Goal: Find specific page/section: Locate a particular part of the current website

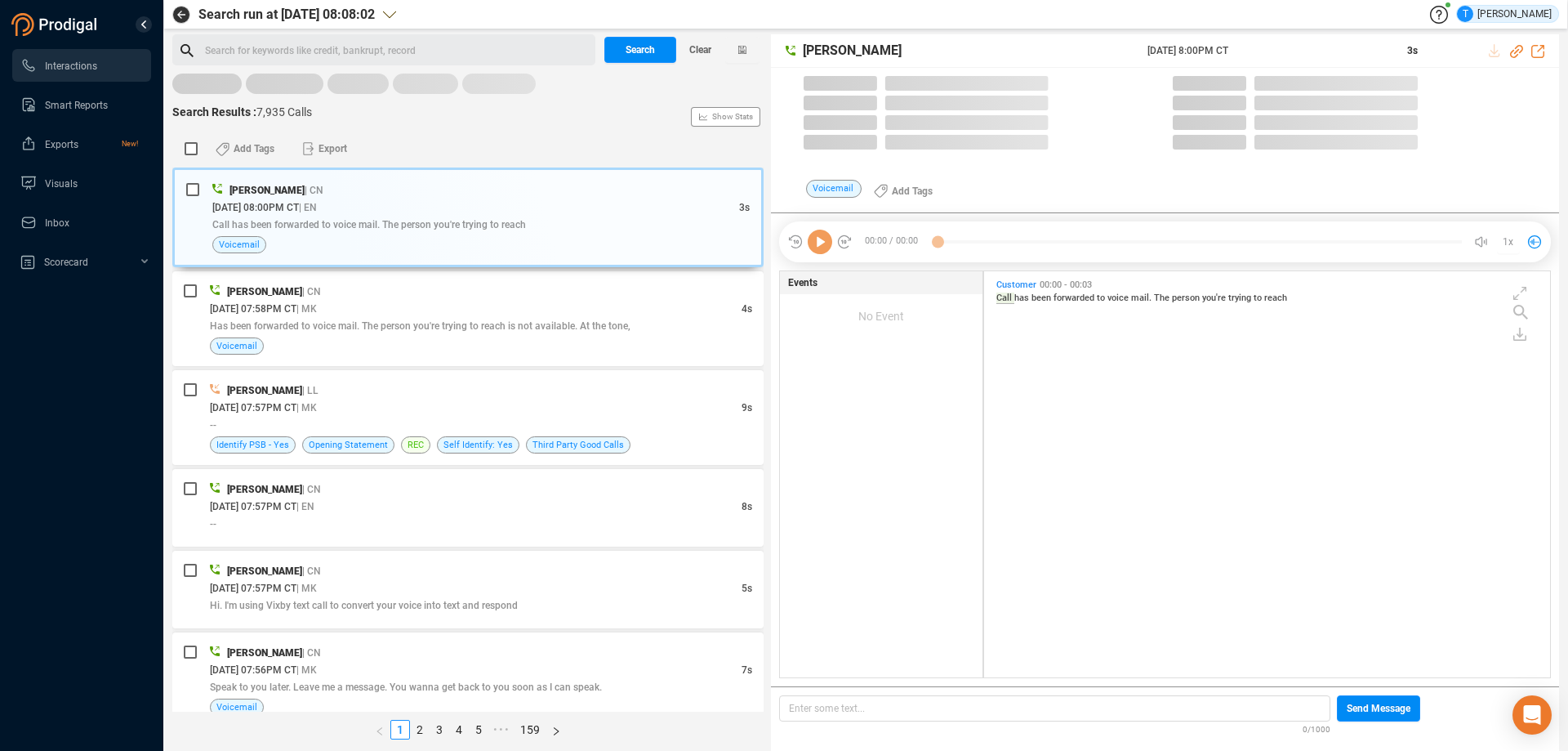
scroll to position [401, 558]
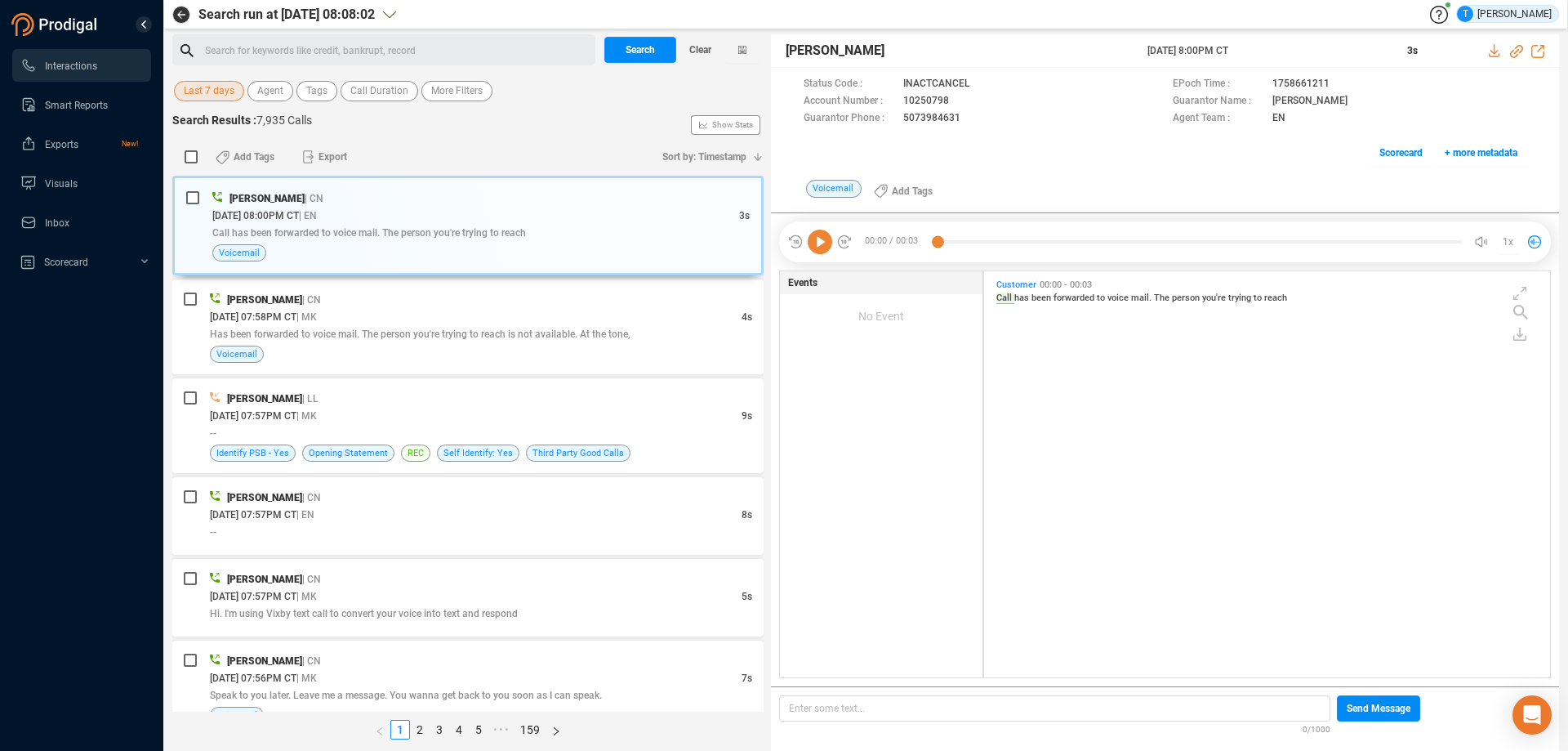
click at [257, 53] on div "Search for keywords like credit, bankrupt, record ﻿" at bounding box center [397, 50] width 386 height 24
click at [630, 52] on span "Search" at bounding box center [640, 49] width 29 height 26
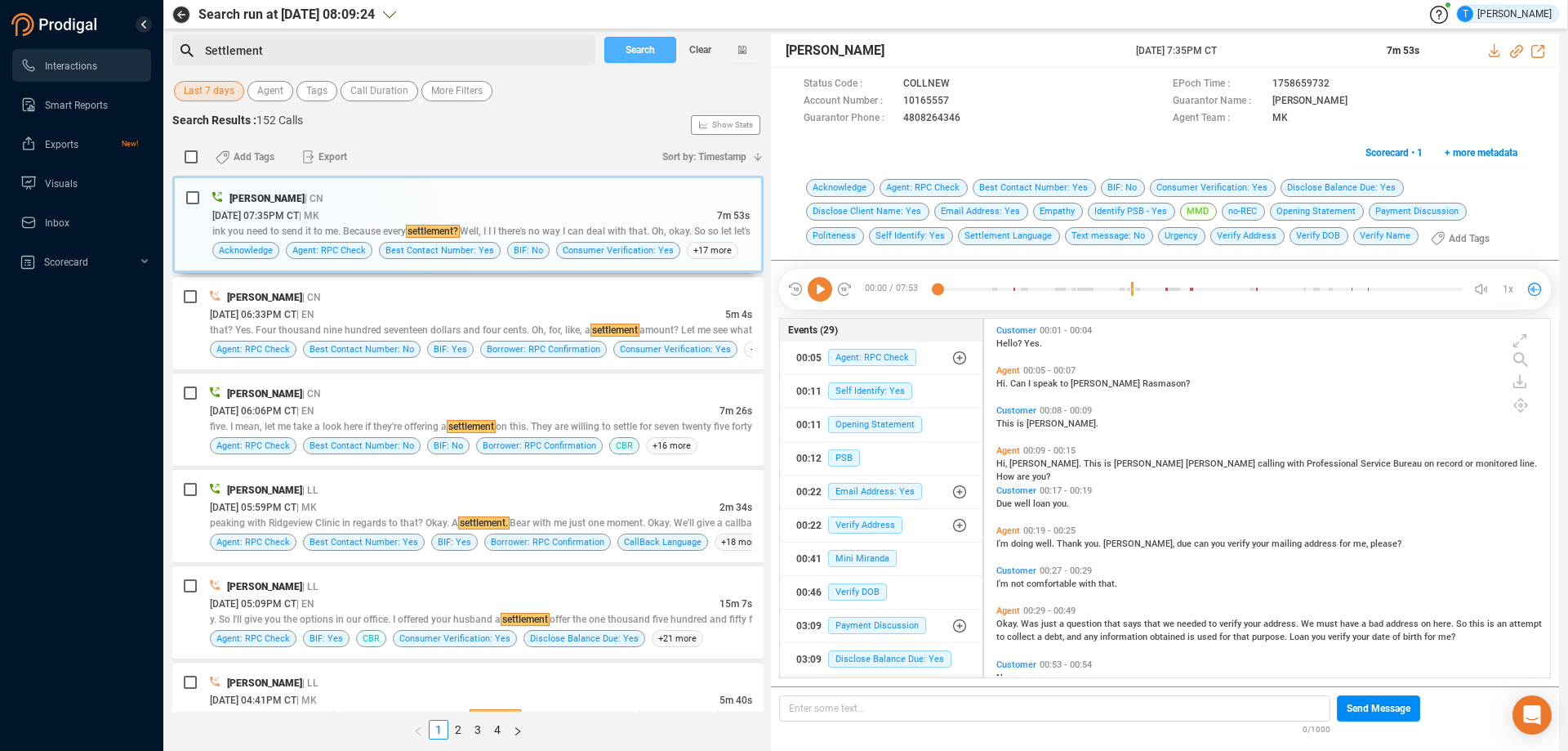
scroll to position [0, 0]
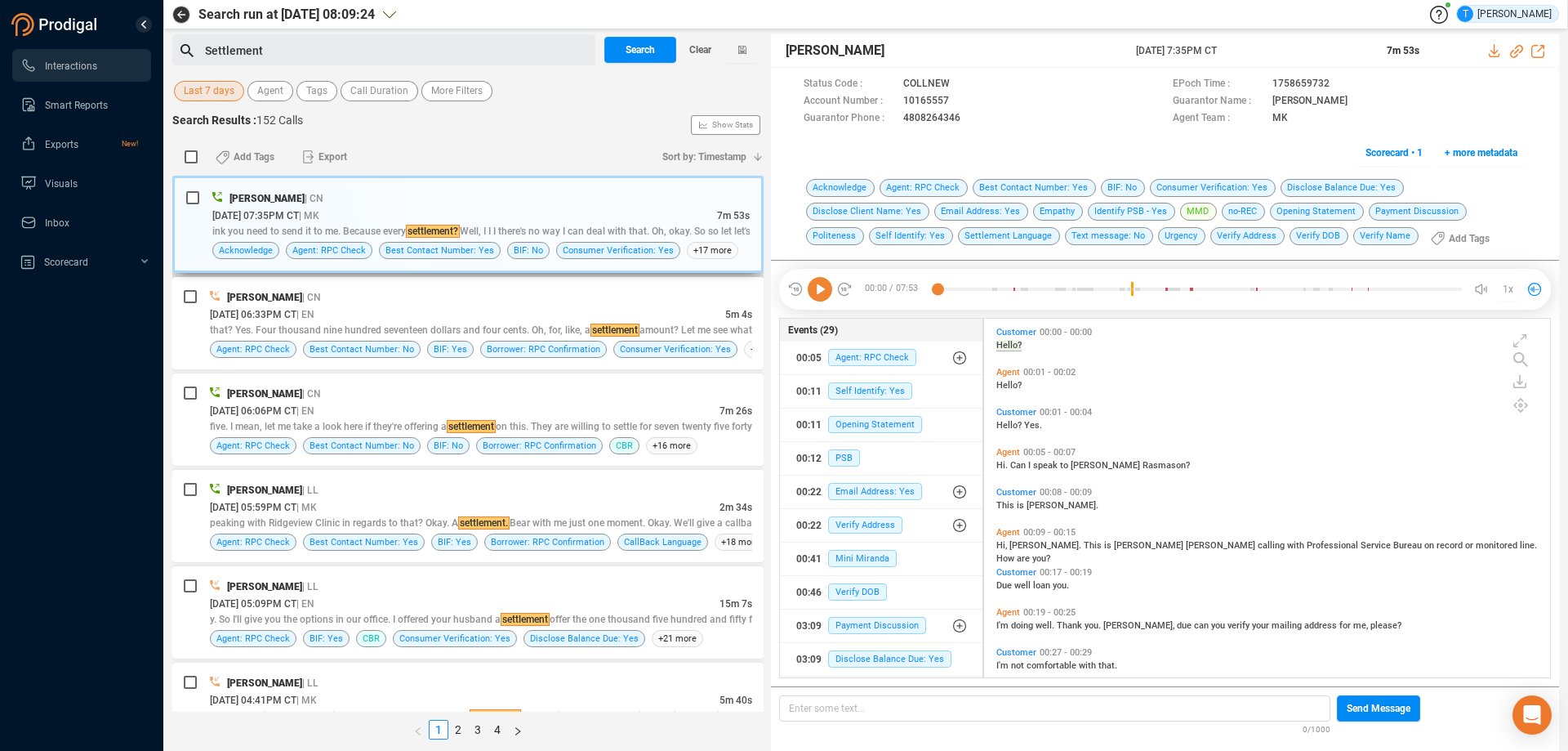
click at [591, 207] on div "[DATE] 07:35PM CT | MK" at bounding box center [465, 215] width 505 height 18
click at [820, 294] on icon at bounding box center [820, 289] width 24 height 24
click at [957, 97] on icon at bounding box center [961, 100] width 8 height 10
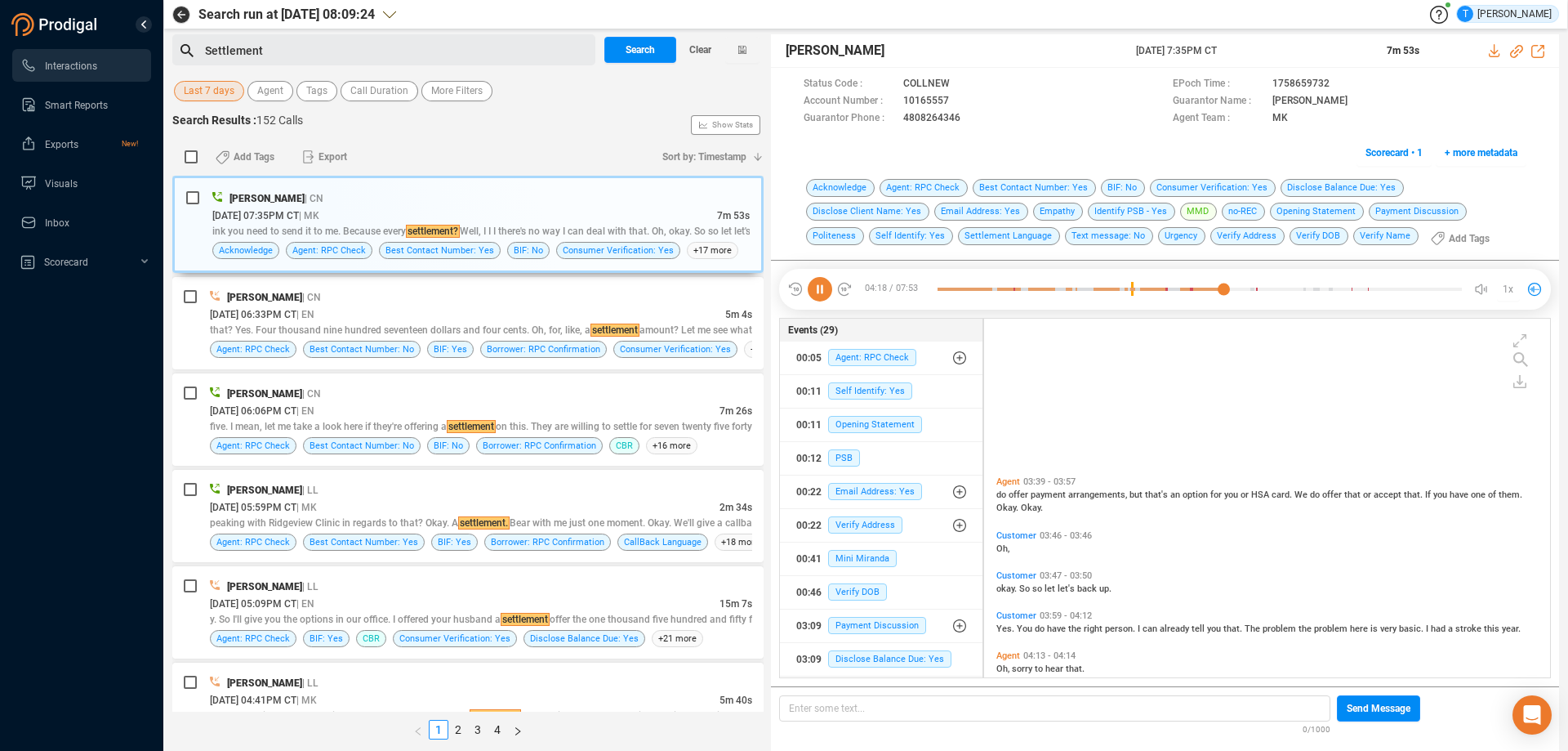
scroll to position [1288, 0]
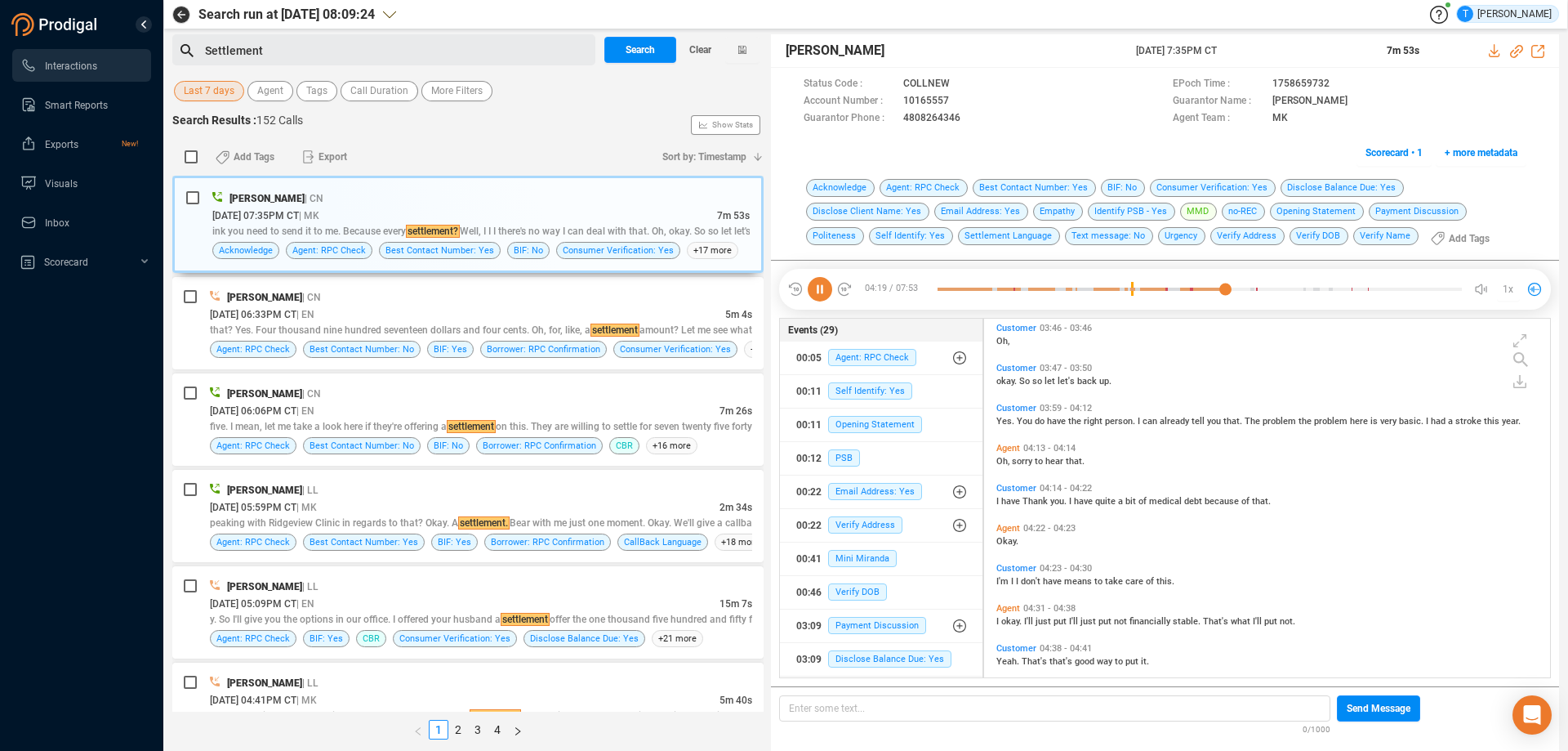
click at [819, 293] on icon at bounding box center [820, 289] width 24 height 24
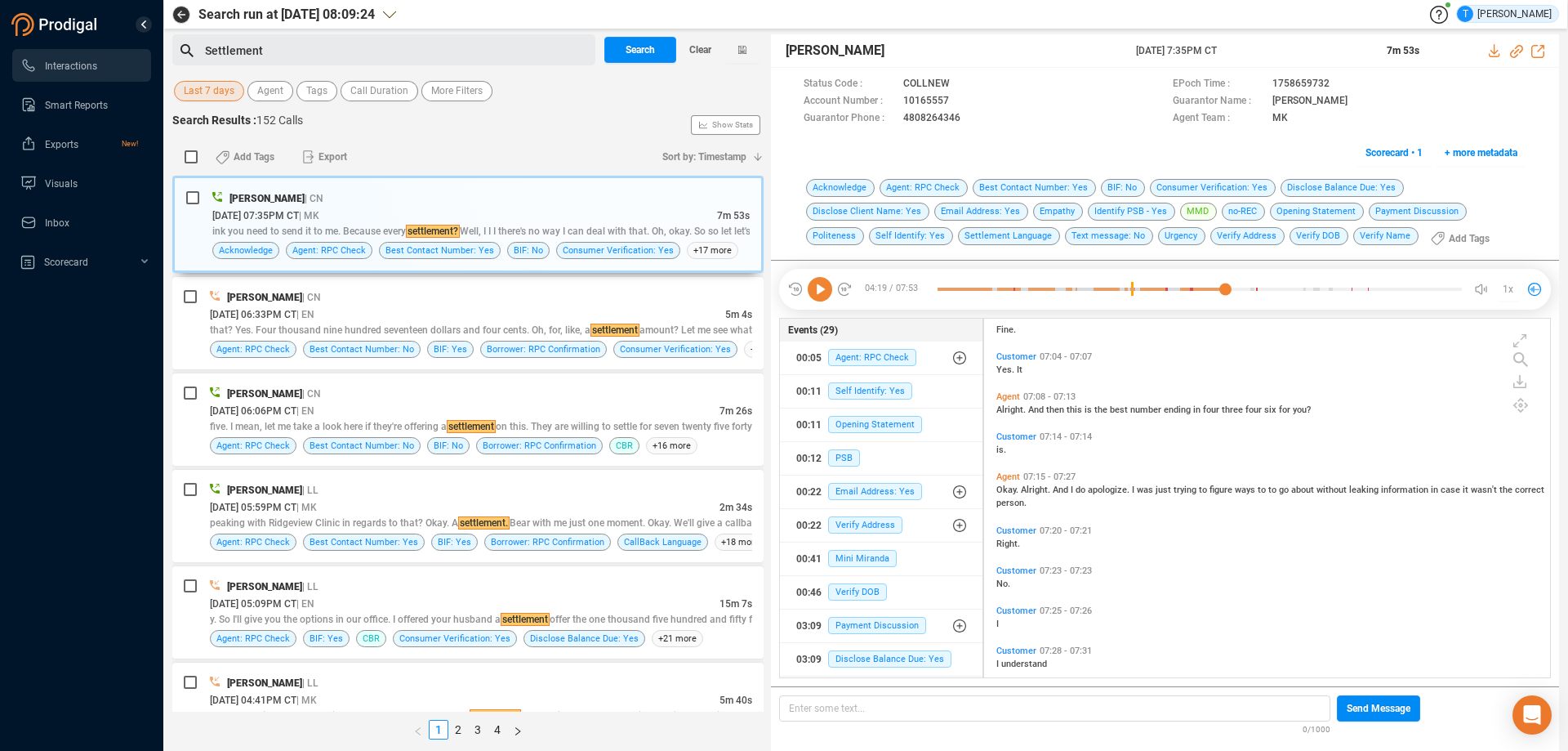
scroll to position [2275, 0]
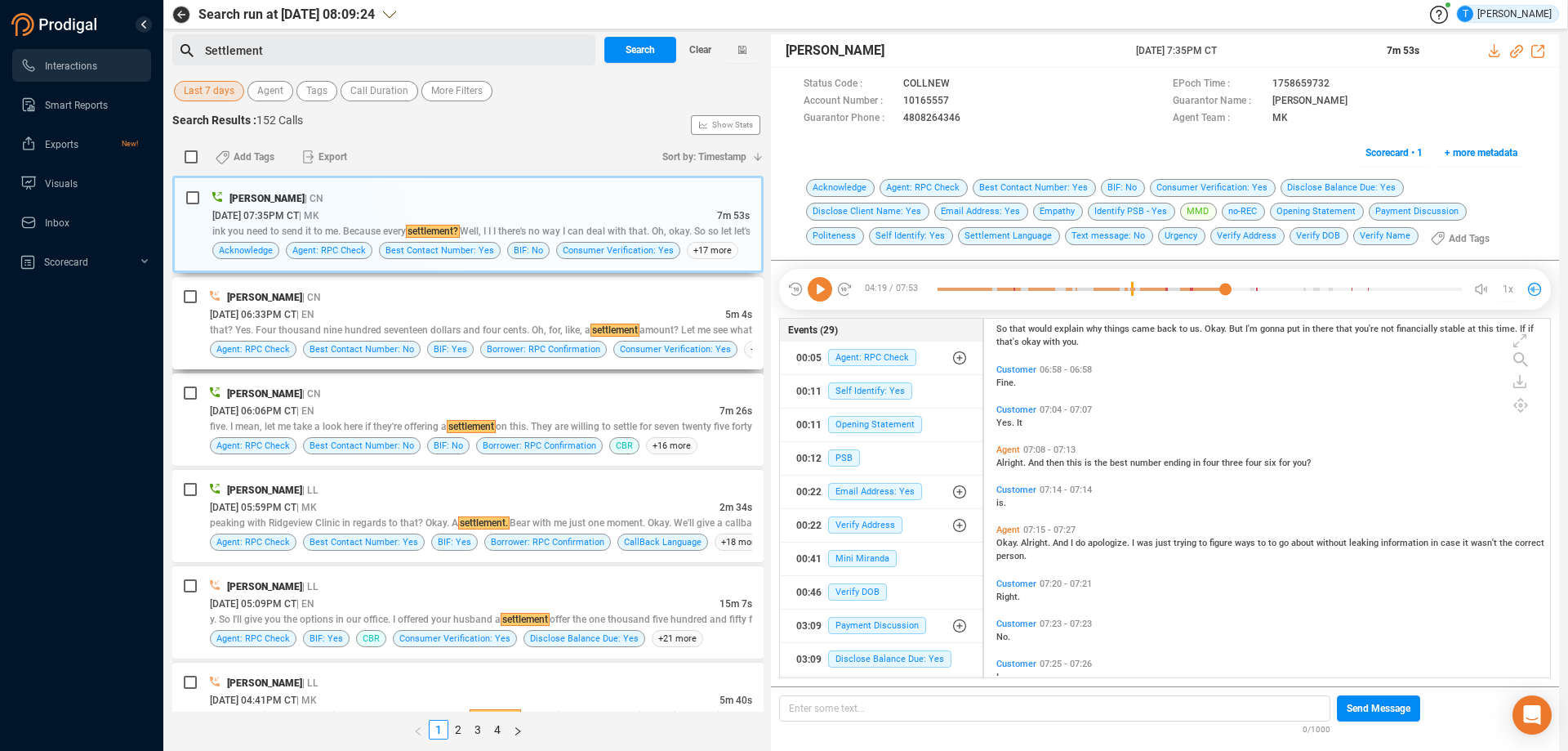
click at [502, 311] on div "[DATE] 06:33PM CT | EN" at bounding box center [467, 314] width 515 height 18
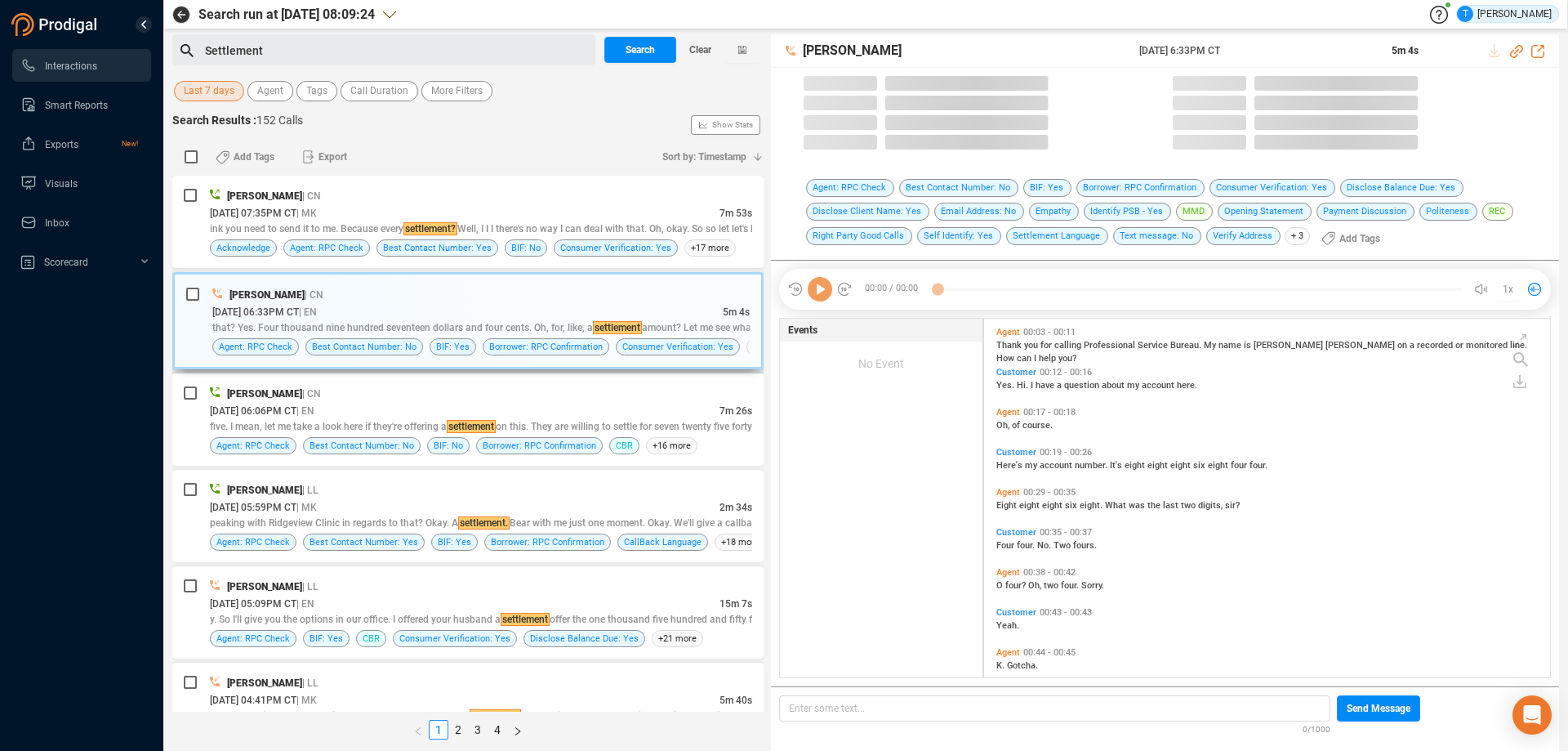
scroll to position [355, 558]
